Goal: Task Accomplishment & Management: Manage account settings

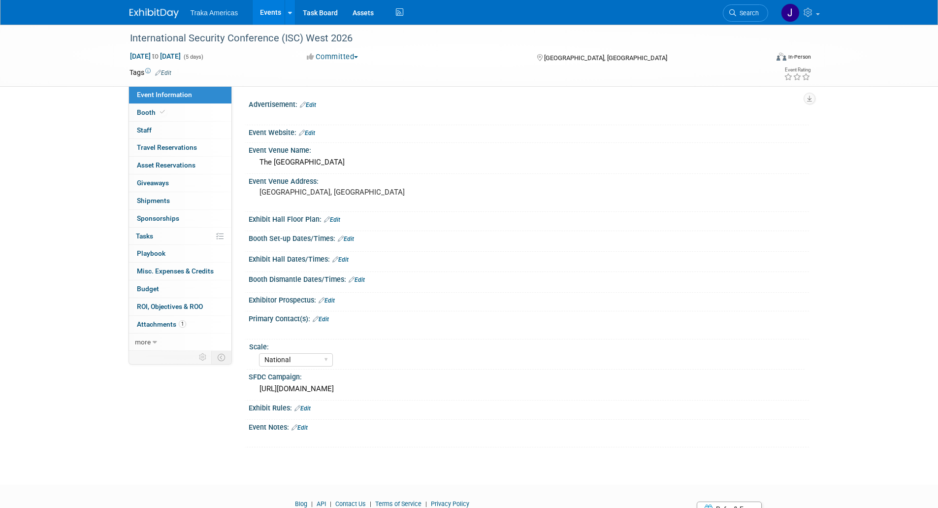
select select "National"
click at [144, 11] on img at bounding box center [153, 13] width 49 height 10
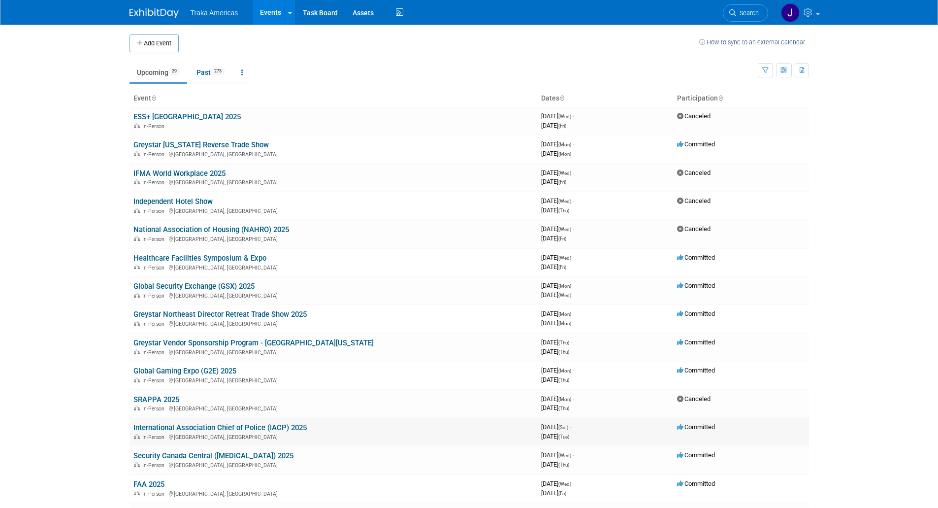
click at [226, 426] on link "International Association Chief of Police (IACP) 2025" at bounding box center [219, 427] width 173 height 9
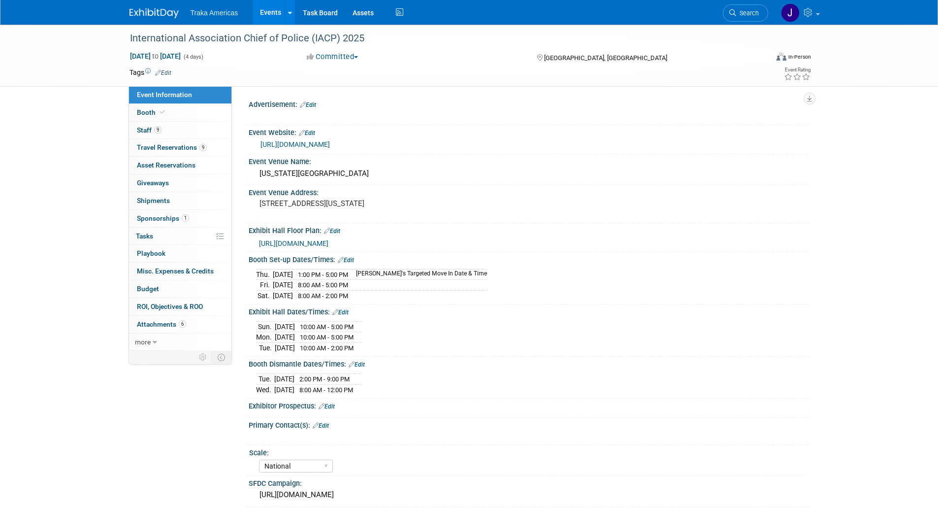
select select "National"
click at [158, 220] on span "Sponsorships 1" at bounding box center [163, 218] width 52 height 8
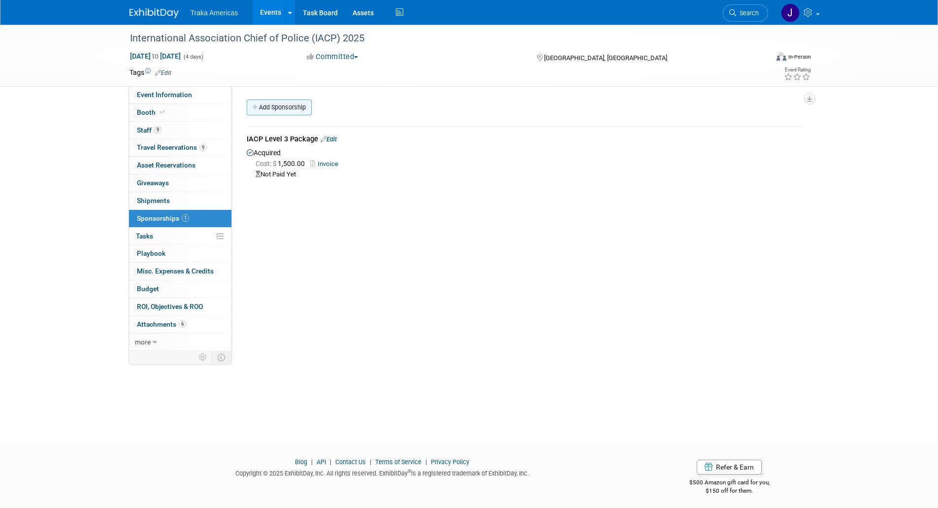
click at [268, 108] on link "Add Sponsorship" at bounding box center [279, 107] width 65 height 16
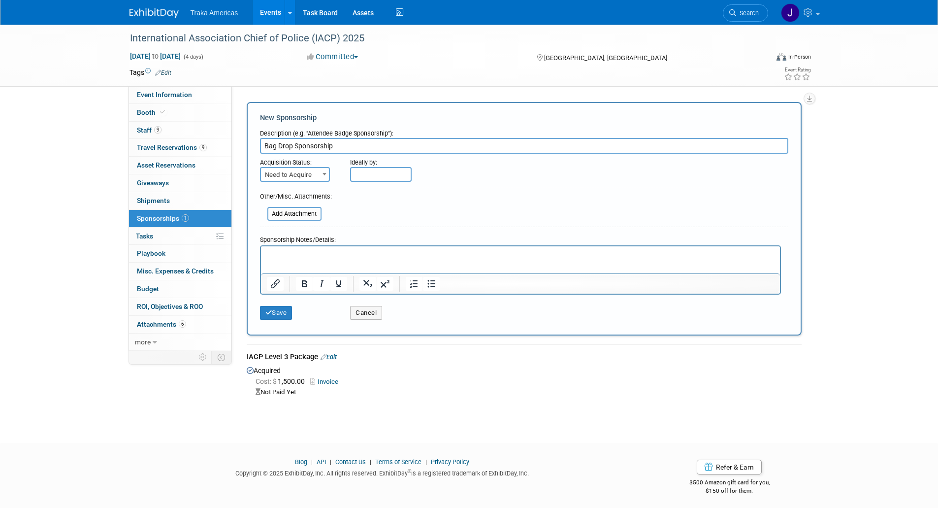
type input "Bag Drop Sponsorship"
click at [314, 175] on span "Need to Acquire" at bounding box center [295, 175] width 68 height 14
select select "2"
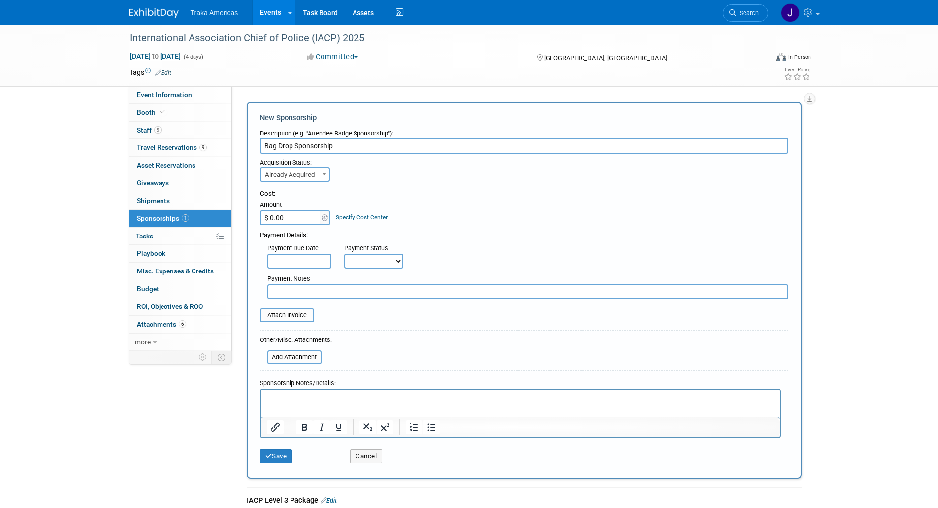
click at [305, 220] on input "$ 0.00" at bounding box center [291, 217] width 62 height 15
type input "$ 5,000.00"
click at [293, 317] on input "file" at bounding box center [254, 315] width 117 height 12
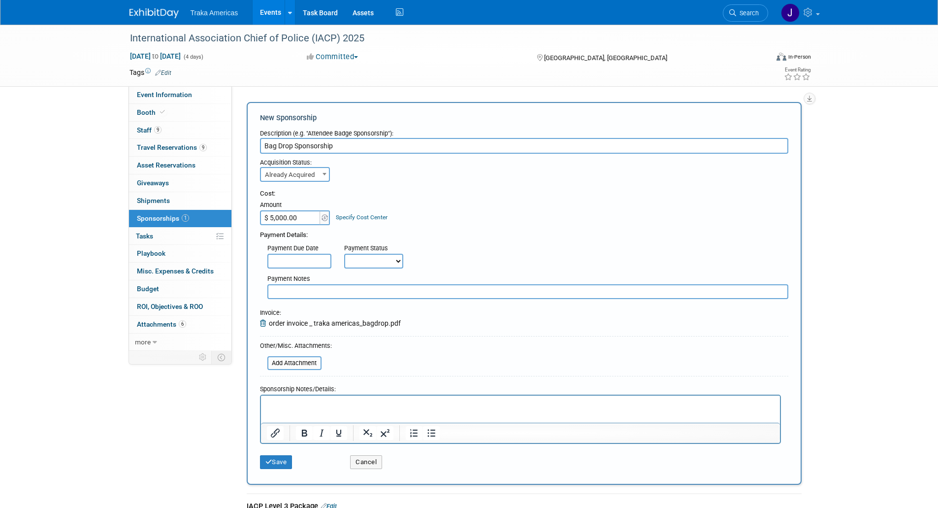
click at [286, 402] on p "Rich Text Area. Press ALT-0 for help." at bounding box center [520, 404] width 508 height 10
click at [526, 402] on p "8,000 postcards are needed and will go into the backpack that will be given awa…" at bounding box center [520, 404] width 508 height 10
click at [553, 407] on p "8,000 postcards are needed and will go into the backpack that will be given awa…" at bounding box center [520, 404] width 508 height 10
click at [273, 466] on button "Save" at bounding box center [276, 462] width 32 height 14
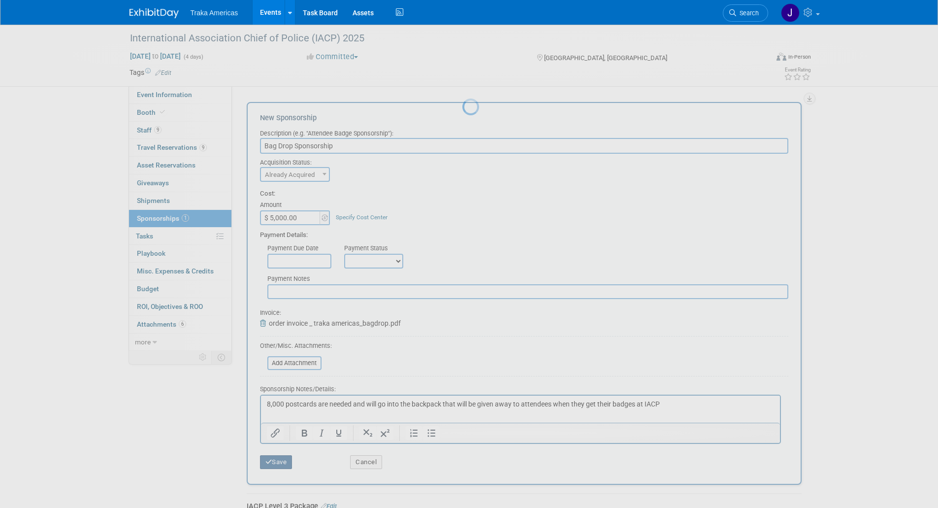
scroll to position [4, 0]
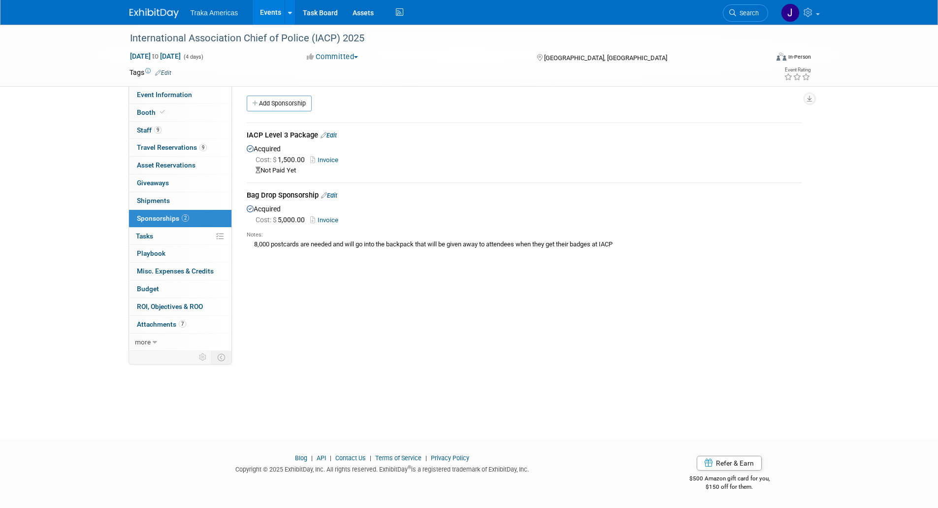
click at [140, 13] on img at bounding box center [153, 13] width 49 height 10
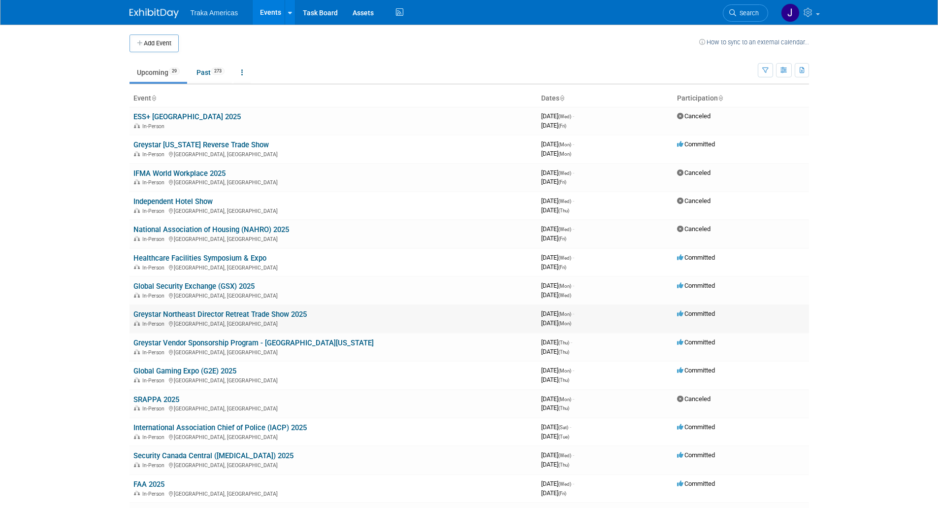
click at [235, 316] on link "Greystar Northeast Director Retreat Trade Show 2025" at bounding box center [219, 314] width 173 height 9
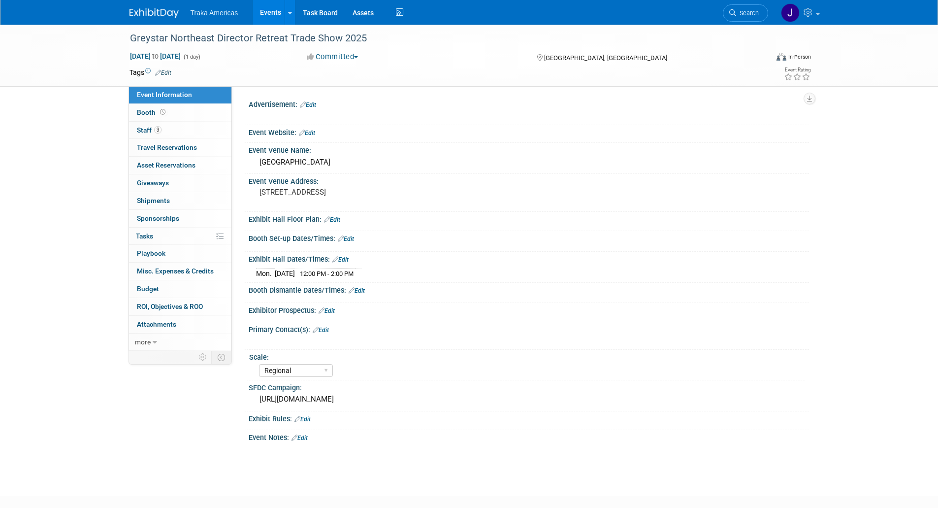
select select "Regional"
click at [189, 327] on link "0 Attachments 0" at bounding box center [180, 324] width 102 height 17
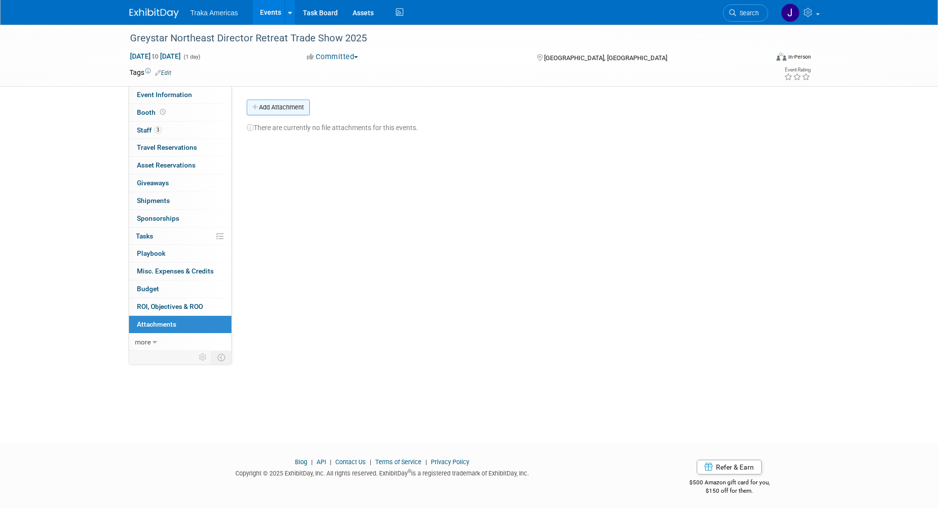
click at [270, 106] on button "Add Attachment" at bounding box center [278, 107] width 63 height 16
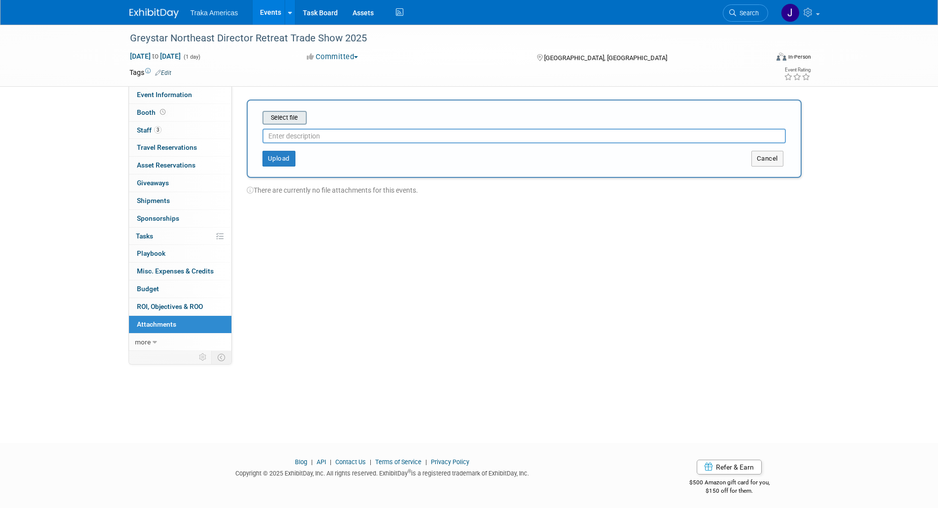
click at [279, 115] on input "file" at bounding box center [247, 118] width 117 height 12
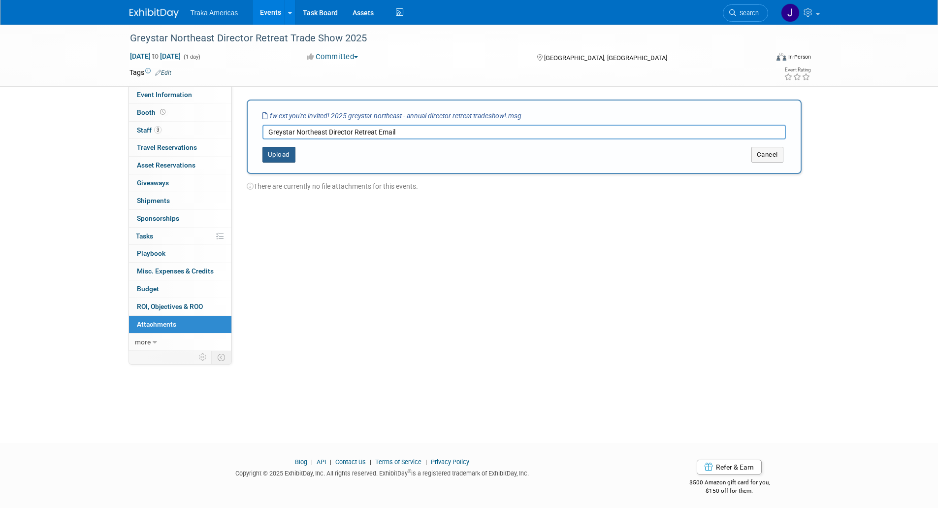
click at [277, 160] on button "Upload" at bounding box center [278, 155] width 33 height 16
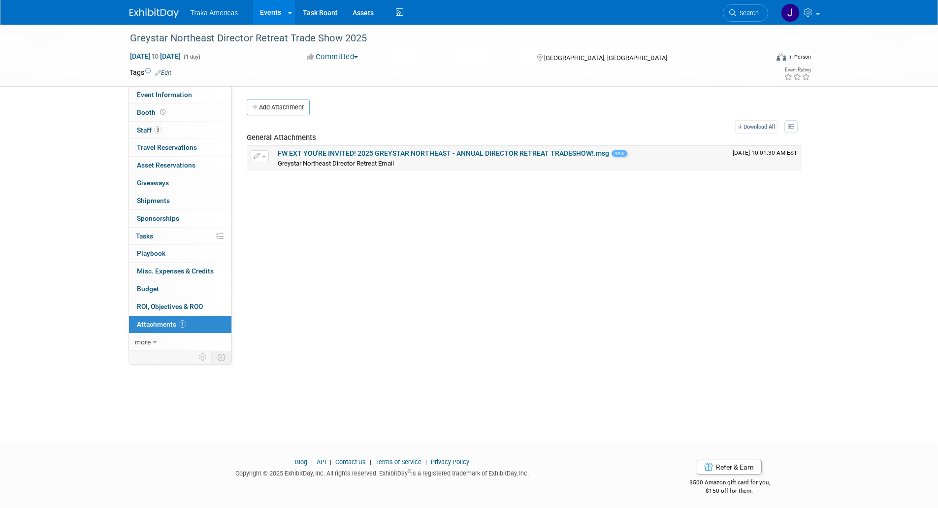
click at [304, 149] on link "FW EXT YOU'RE INVITED! 2025 GREYSTAR NORTHEAST - ANNUAL DIRECTOR RETREAT TRADES…" at bounding box center [443, 153] width 331 height 8
click at [422, 154] on link "FW EXT YOU'RE INVITED! 2025 GREYSTAR NORTHEAST - ANNUAL DIRECTOR RETREAT TRADES…" at bounding box center [443, 153] width 331 height 8
click at [261, 157] on button "button" at bounding box center [260, 156] width 18 height 12
click at [290, 207] on button "Delete Attachment" at bounding box center [294, 206] width 77 height 13
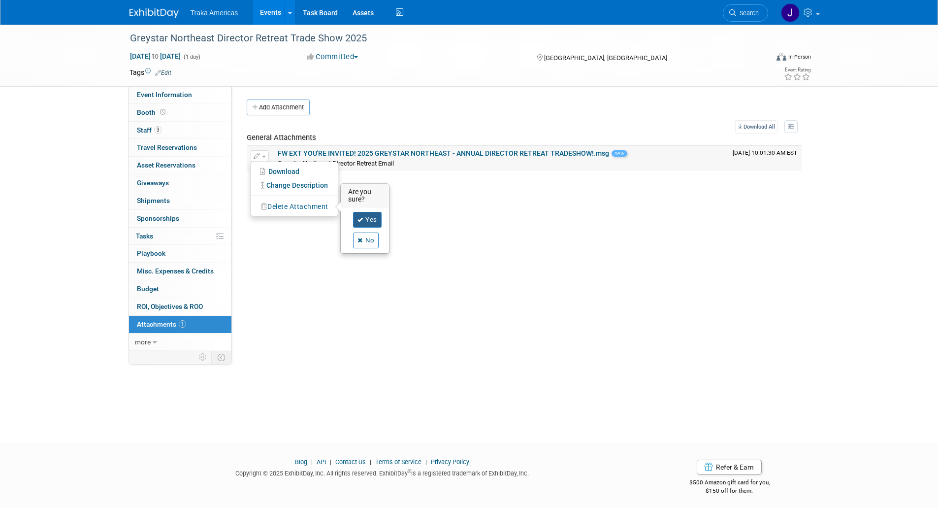
click at [370, 217] on link "Yes" at bounding box center [367, 220] width 29 height 16
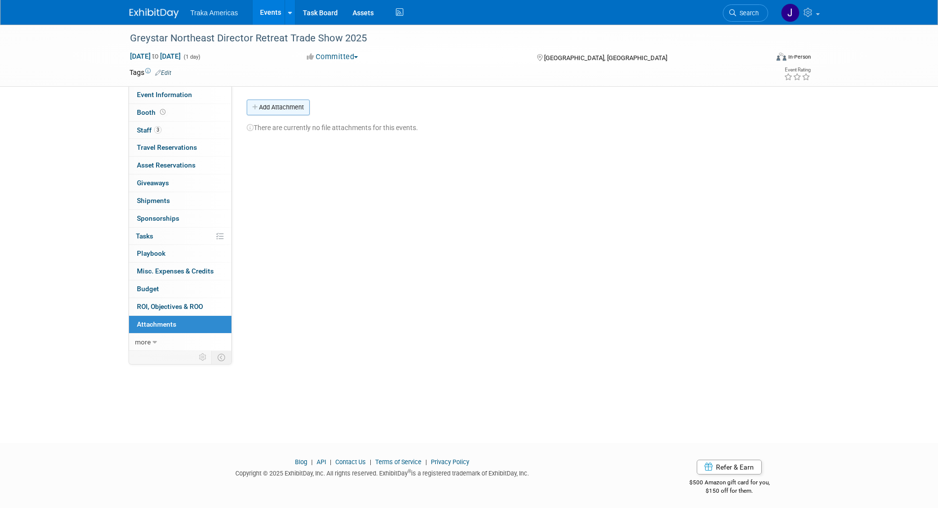
click at [276, 105] on button "Add Attachment" at bounding box center [278, 107] width 63 height 16
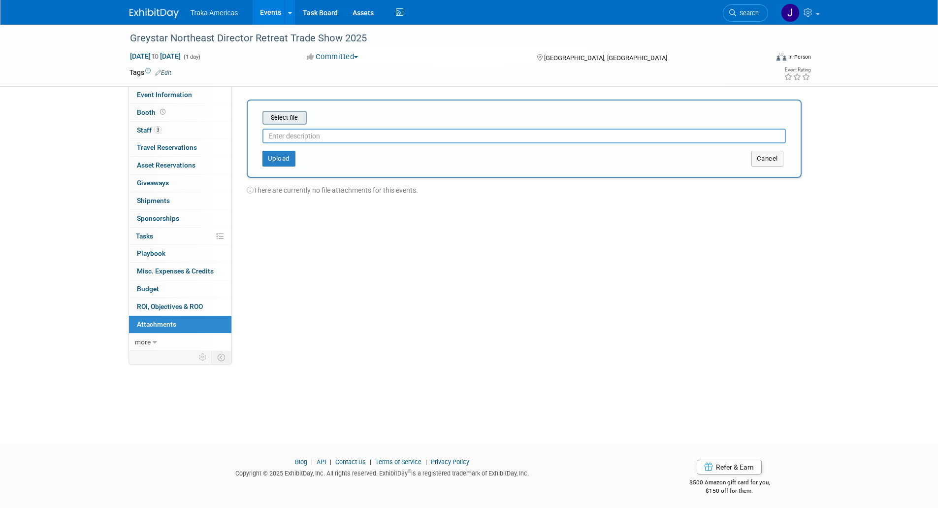
click at [285, 115] on input "file" at bounding box center [247, 118] width 117 height 12
type input "Greystar Southeast Event Email"
click at [286, 159] on button "Upload" at bounding box center [278, 155] width 33 height 16
